Goal: Task Accomplishment & Management: Use online tool/utility

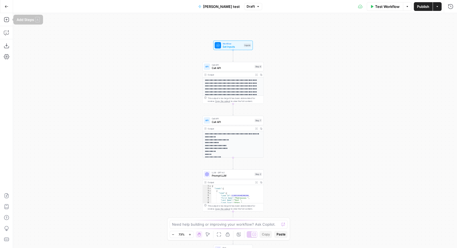
click at [7, 8] on button "Go Back" at bounding box center [7, 7] width 10 height 10
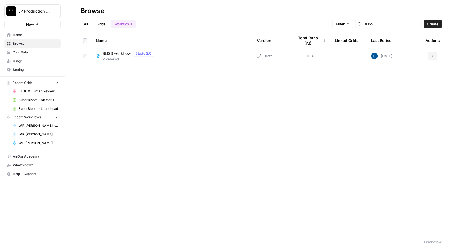
click at [107, 53] on span "BLISS workflow" at bounding box center [116, 53] width 29 height 5
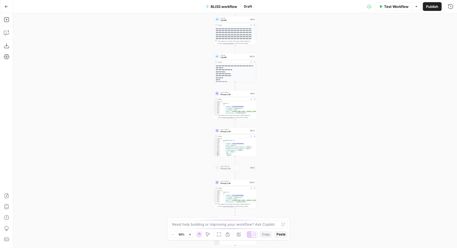
click at [433, 7] on span "Publish" at bounding box center [432, 6] width 12 height 5
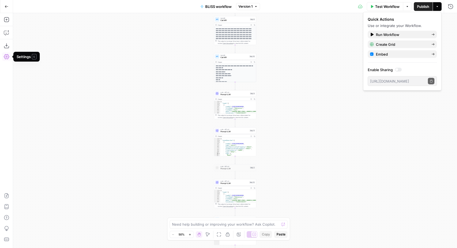
click at [7, 59] on icon "button" at bounding box center [6, 56] width 5 height 5
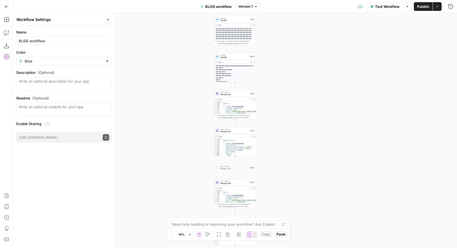
click at [110, 19] on button "Close" at bounding box center [107, 19] width 7 height 7
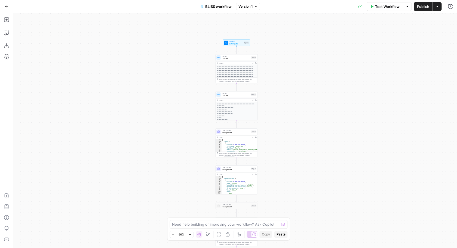
click at [438, 8] on icon "button" at bounding box center [436, 6] width 3 height 3
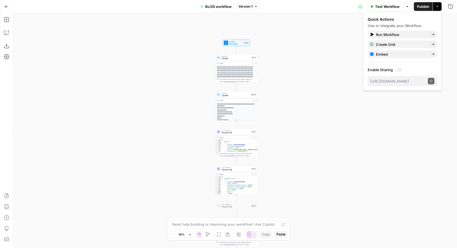
click at [438, 8] on icon "button" at bounding box center [436, 6] width 3 height 3
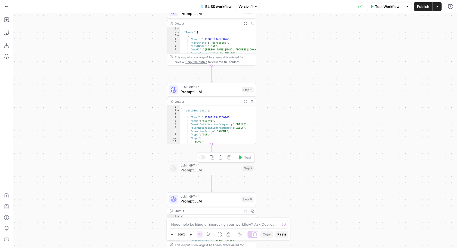
click at [221, 157] on icon "button" at bounding box center [220, 157] width 4 height 4
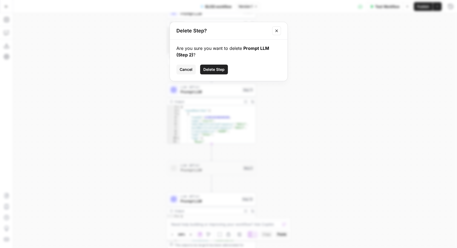
click at [217, 67] on span "Delete Step" at bounding box center [213, 69] width 21 height 5
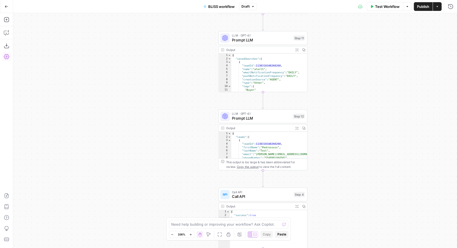
click at [8, 58] on icon "button" at bounding box center [6, 56] width 5 height 5
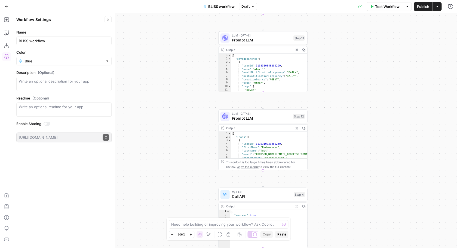
click at [8, 7] on button "Go Back" at bounding box center [7, 7] width 10 height 10
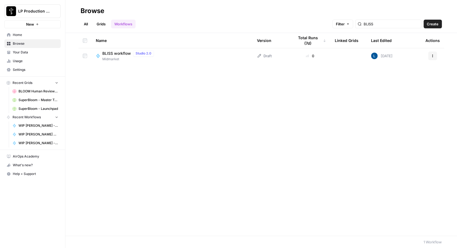
click at [436, 57] on button "Actions" at bounding box center [432, 55] width 9 height 9
click at [348, 99] on div "Name Version Total Runs (7d) Linked Grids Last Edited Actions BLISS workflow St…" at bounding box center [261, 134] width 392 height 202
click at [32, 70] on span "Settings" at bounding box center [35, 69] width 45 height 5
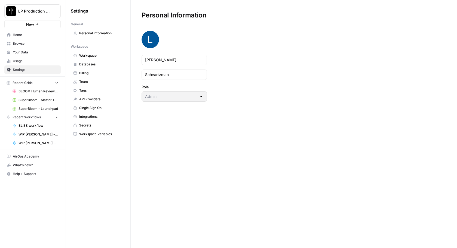
click at [91, 114] on link "Integrations" at bounding box center [98, 116] width 54 height 9
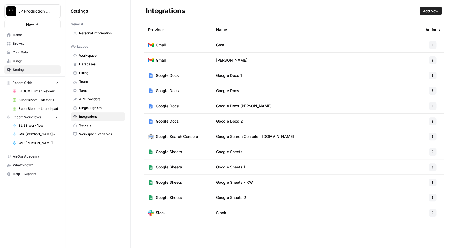
click at [92, 131] on link "Workspace Variables" at bounding box center [98, 134] width 54 height 9
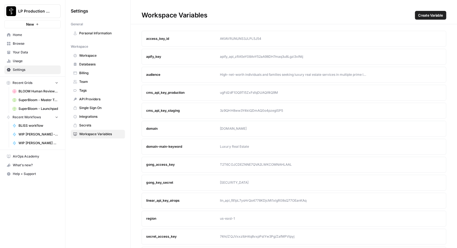
click at [94, 54] on span "Workspace" at bounding box center [100, 55] width 43 height 5
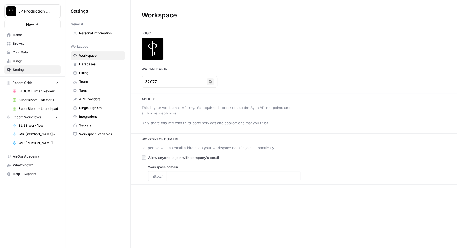
type input "luxurypresence.com"
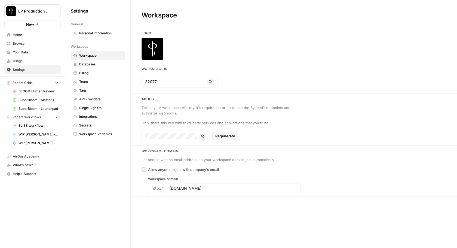
click at [92, 64] on span "Databases" at bounding box center [100, 64] width 43 height 5
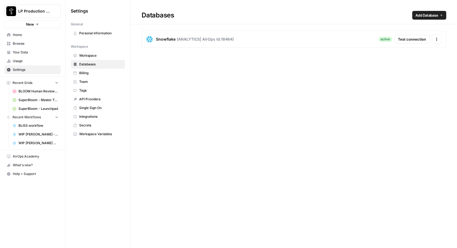
click at [89, 72] on span "Billing" at bounding box center [100, 72] width 43 height 5
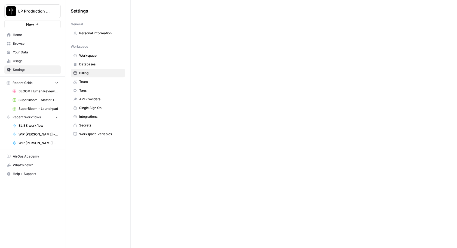
click at [87, 81] on span "Team" at bounding box center [100, 81] width 43 height 5
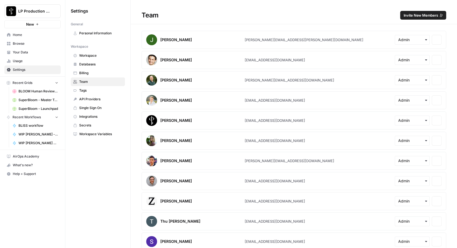
click at [84, 91] on span "Tags" at bounding box center [100, 90] width 43 height 5
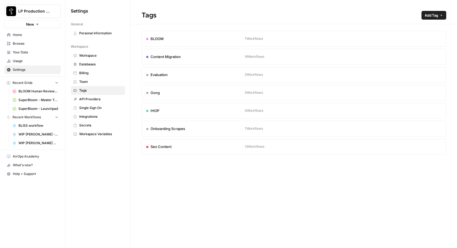
click at [92, 97] on span "API Providers" at bounding box center [100, 99] width 43 height 5
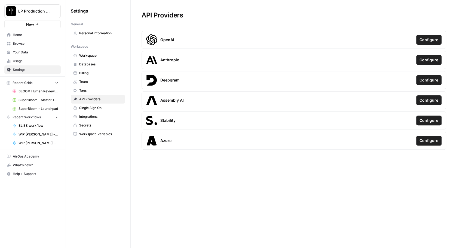
click at [97, 108] on span "Single Sign On" at bounding box center [100, 107] width 43 height 5
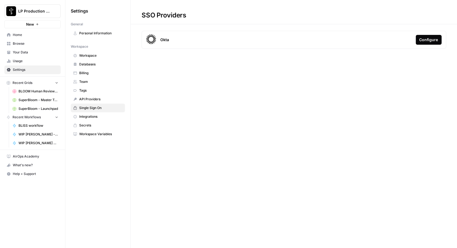
click at [92, 117] on span "Integrations" at bounding box center [100, 116] width 43 height 5
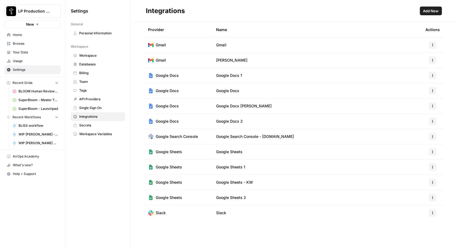
click at [94, 123] on span "Secrets" at bounding box center [100, 125] width 43 height 5
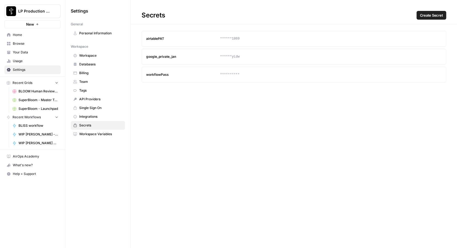
click at [98, 30] on link "Personal Information" at bounding box center [98, 33] width 54 height 9
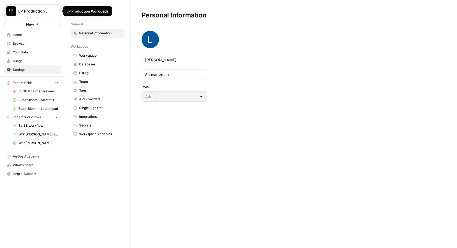
click at [66, 13] on div "LP Production Workloads" at bounding box center [87, 11] width 49 height 10
click at [66, 25] on div "Settings General Personal Information Workspace Workspace Databases Billing Tea…" at bounding box center [97, 72] width 65 height 145
click at [67, 11] on icon "button" at bounding box center [66, 11] width 4 height 4
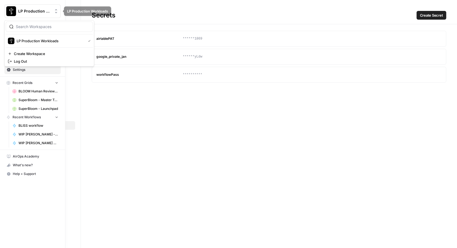
click at [9, 9] on img "Workspace: LP Production Workloads" at bounding box center [11, 11] width 10 height 10
click at [50, 40] on span "LP Production Workloads" at bounding box center [50, 40] width 67 height 5
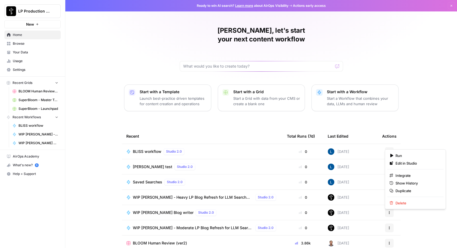
click at [388, 150] on icon "button" at bounding box center [388, 151] width 3 height 3
click at [413, 173] on span "Integrate" at bounding box center [417, 174] width 44 height 5
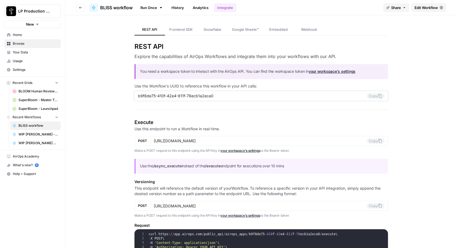
click at [377, 96] on button "Copy" at bounding box center [375, 95] width 18 height 5
